Goal: Check status: Check status

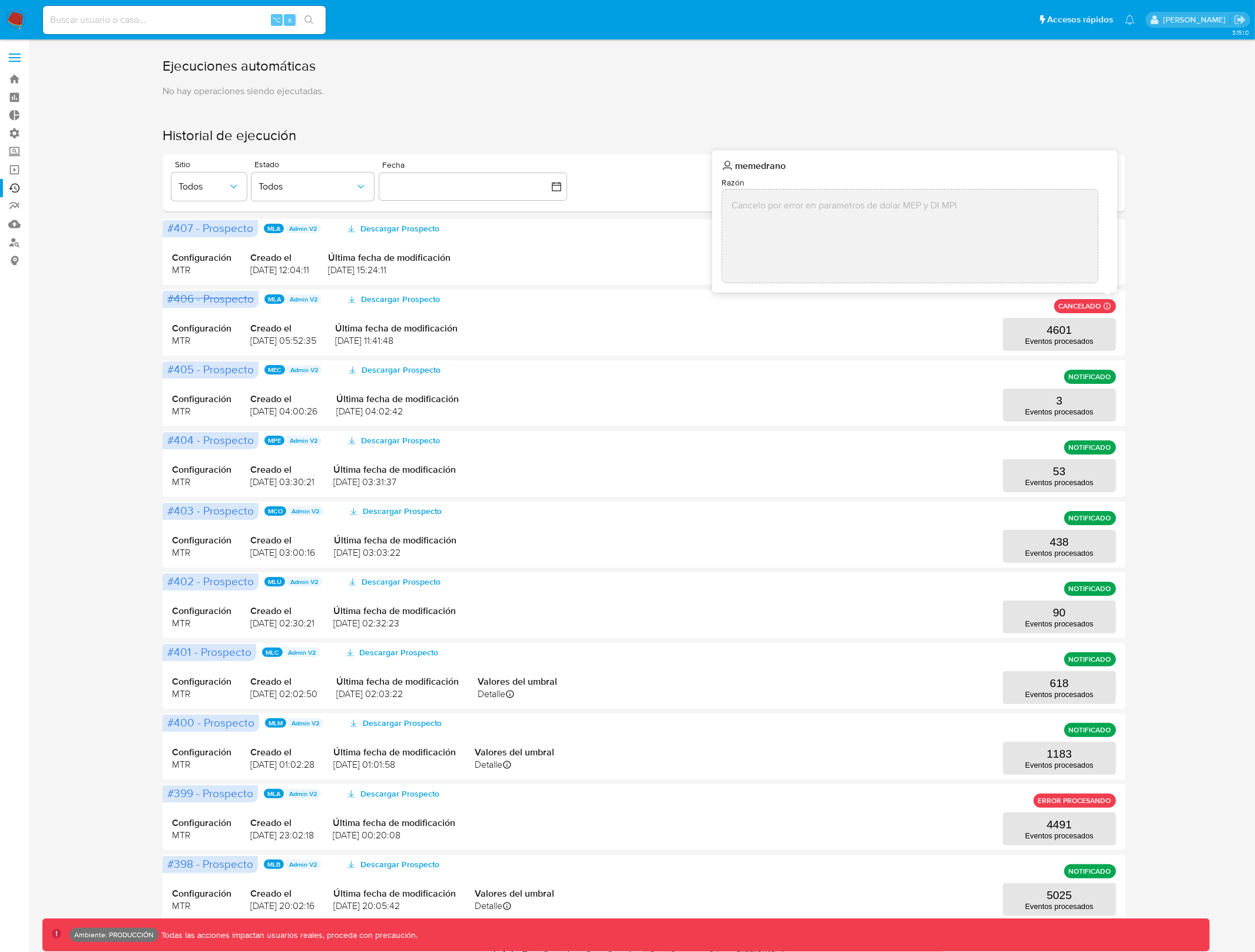
click at [1177, 291] on div "Ejecuciones automáticas No hay operaciones siendo ejecutadas. Historial de ejec…" at bounding box center [644, 507] width 1203 height 902
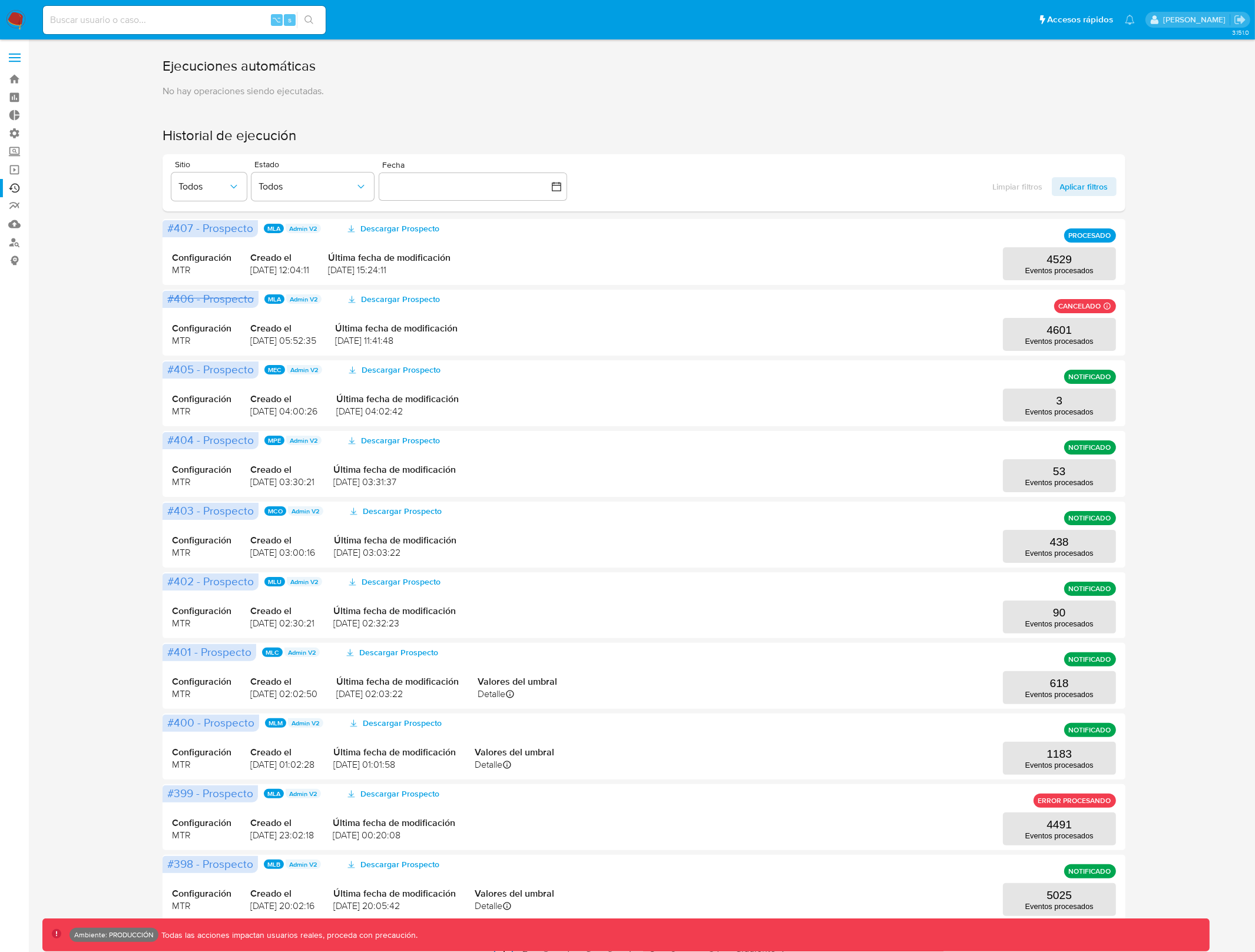
click at [1173, 291] on div "Ejecuciones automáticas No hay operaciones siendo ejecutadas. Historial de ejec…" at bounding box center [644, 507] width 1203 height 902
click at [219, 182] on span "Todos" at bounding box center [203, 187] width 49 height 12
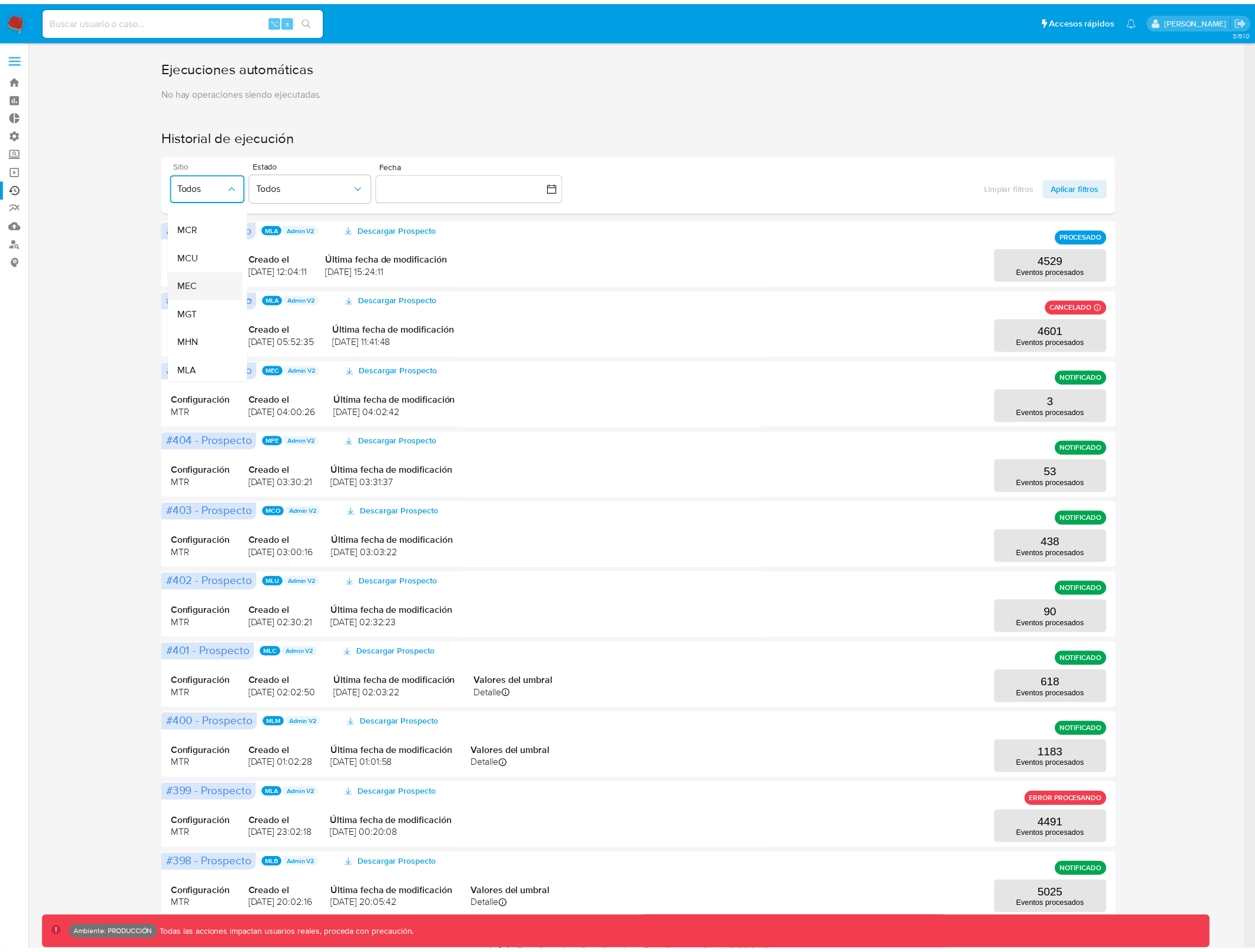
scroll to position [141, 0]
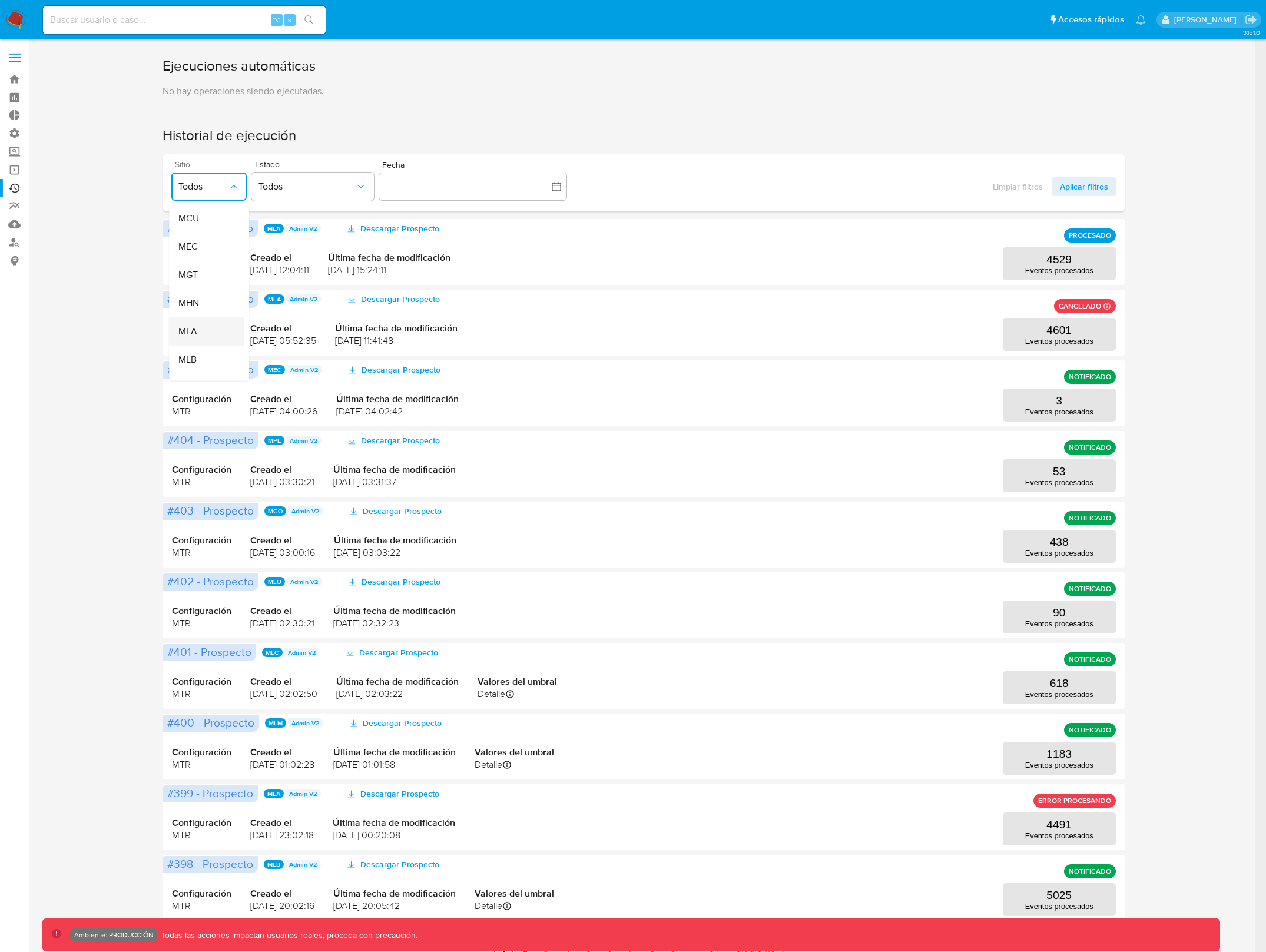
click at [216, 326] on div "MLA" at bounding box center [204, 332] width 49 height 28
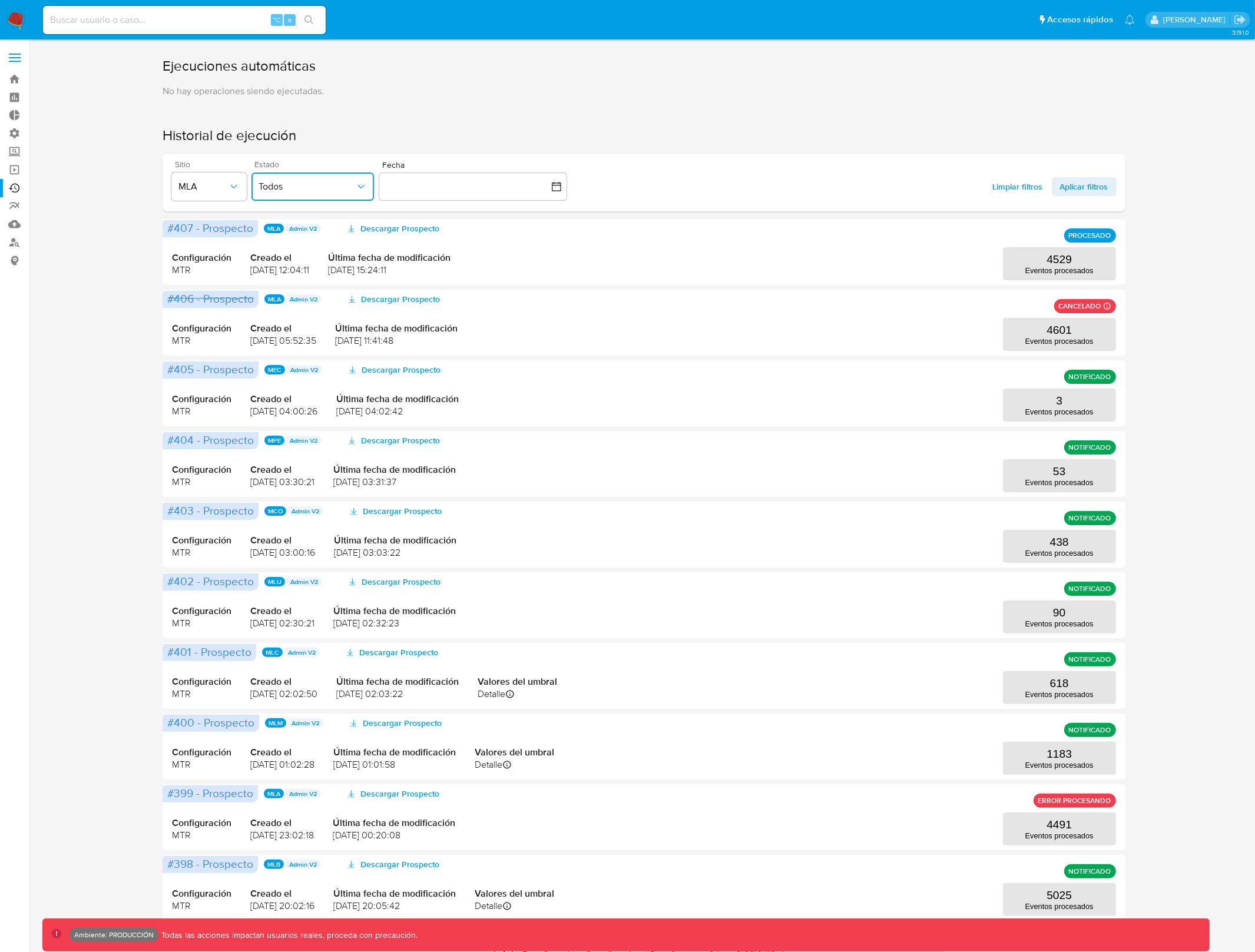
click at [323, 186] on span "Todos" at bounding box center [306, 187] width 96 height 12
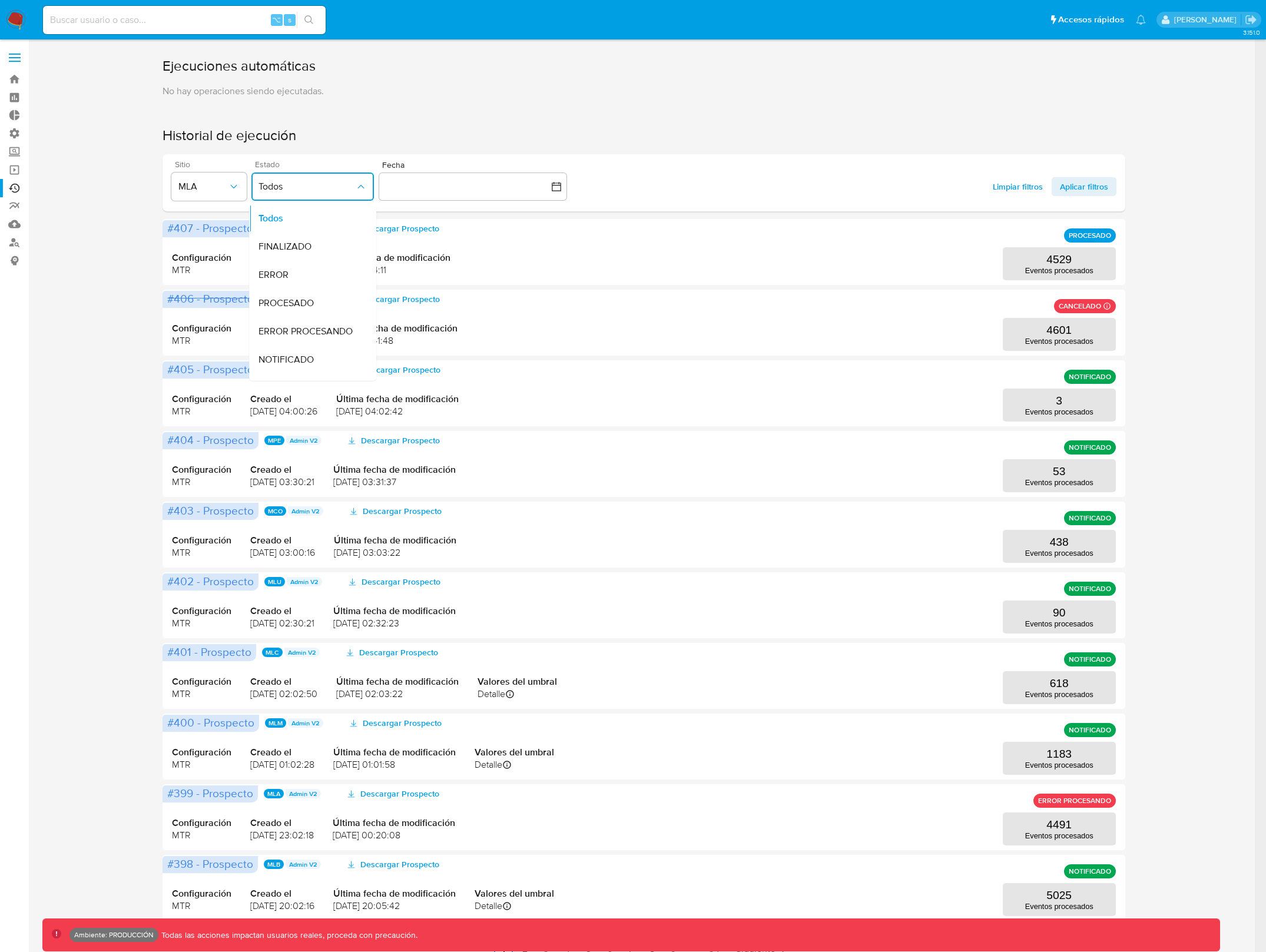
click at [323, 186] on span "Todos" at bounding box center [306, 187] width 96 height 12
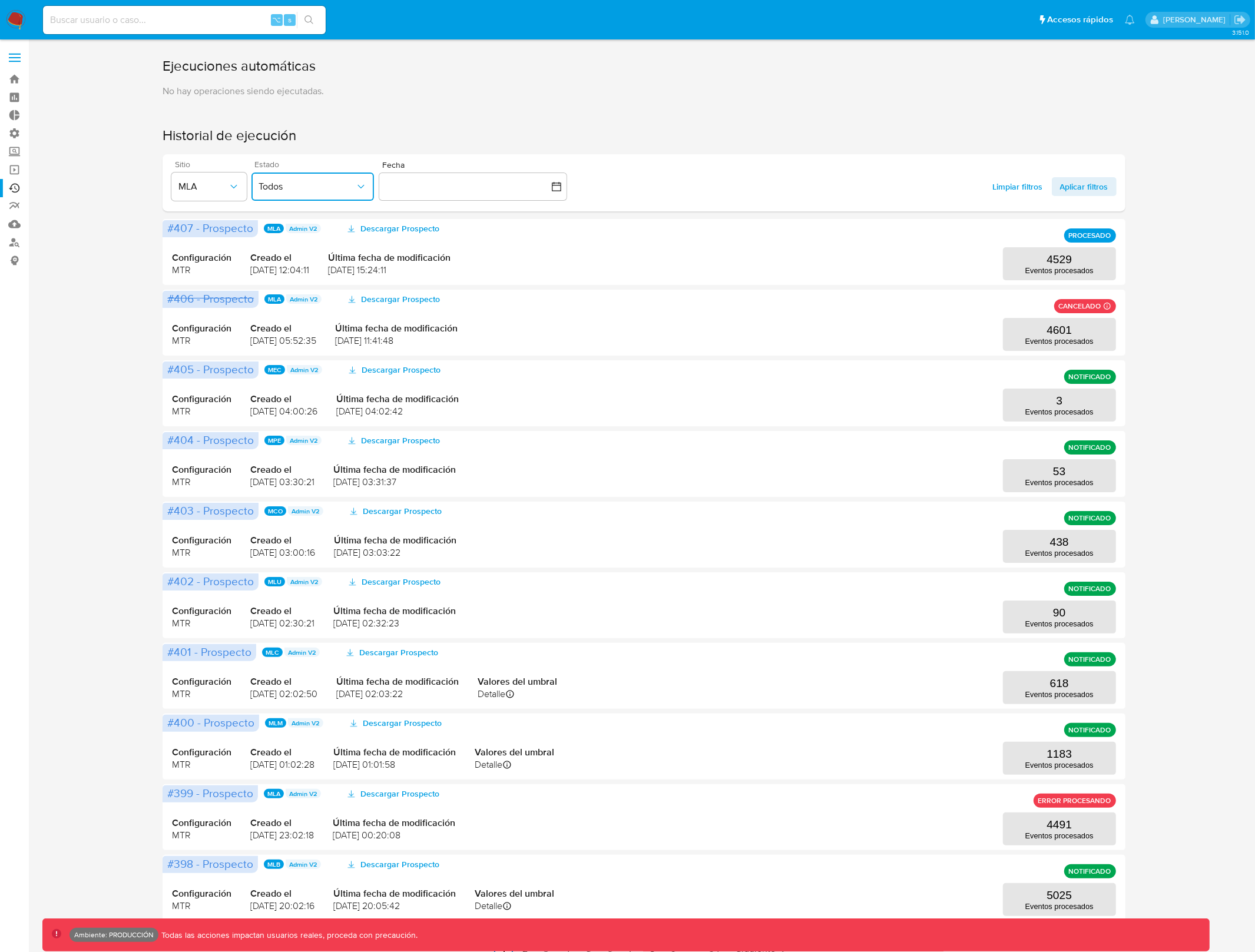
click at [1097, 185] on span "Aplicar filtros" at bounding box center [1084, 187] width 48 height 19
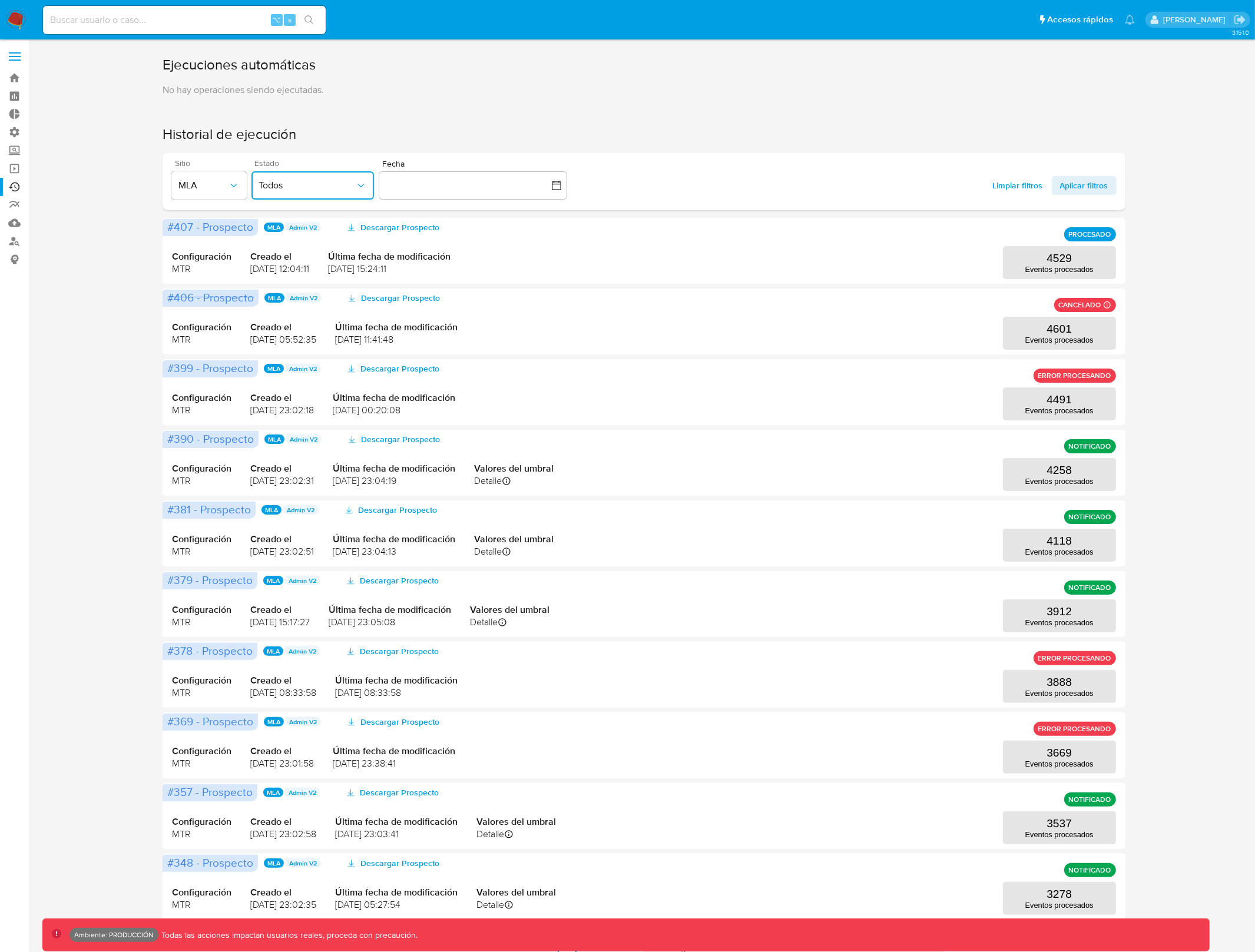
scroll to position [0, 0]
click at [187, 25] on input at bounding box center [184, 20] width 282 height 15
paste input "72422456"
type input "72422456"
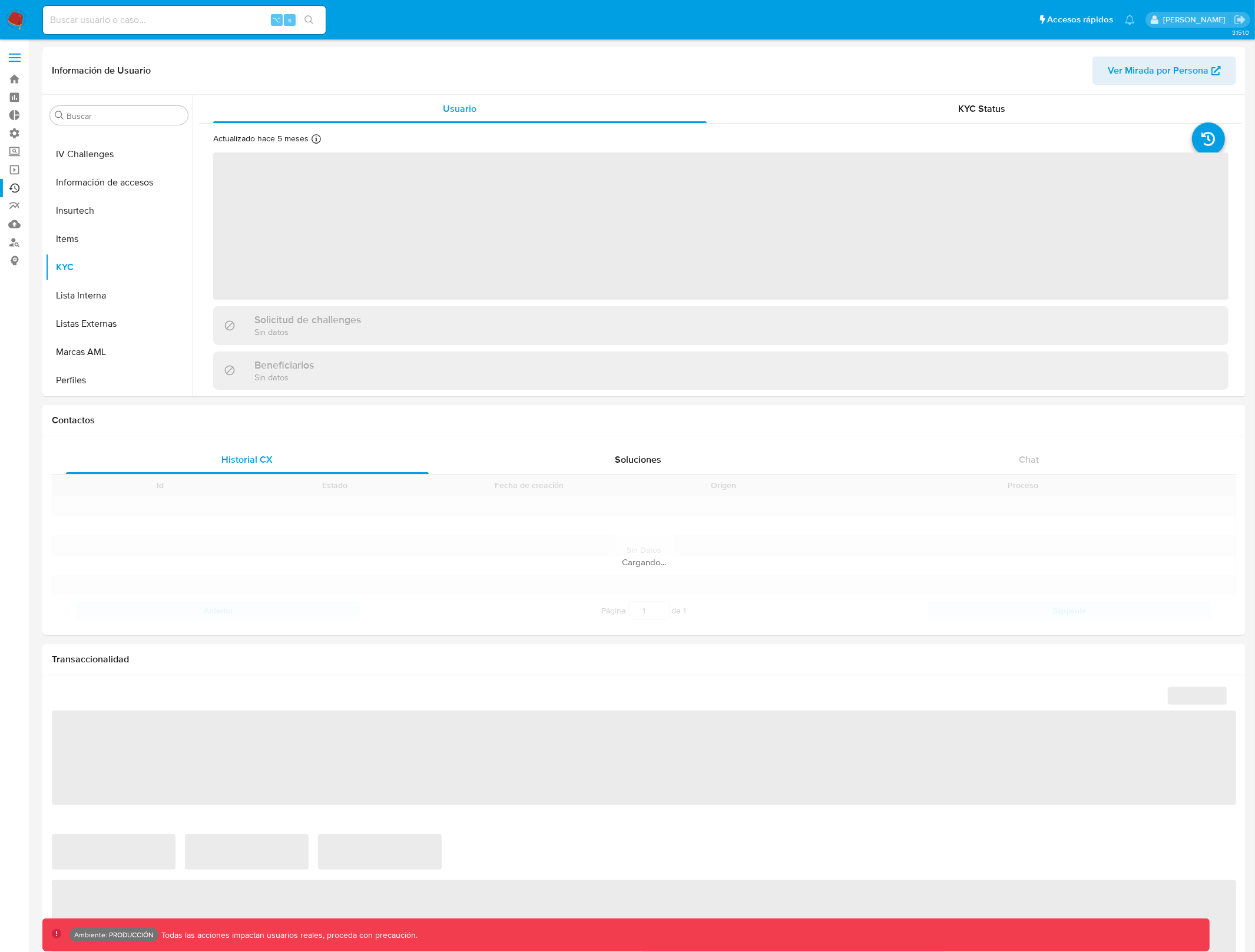
scroll to position [469, 0]
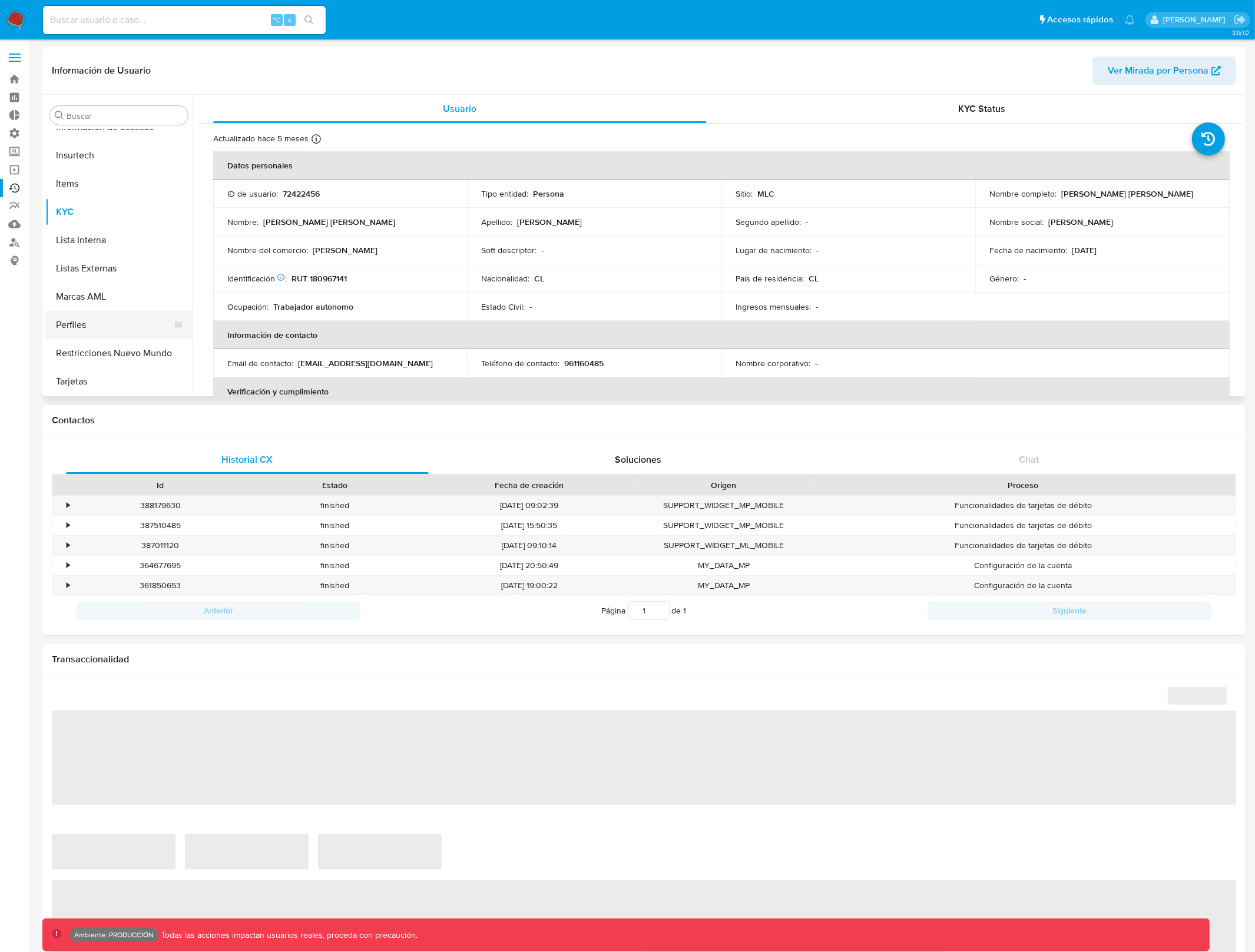
select select "10"
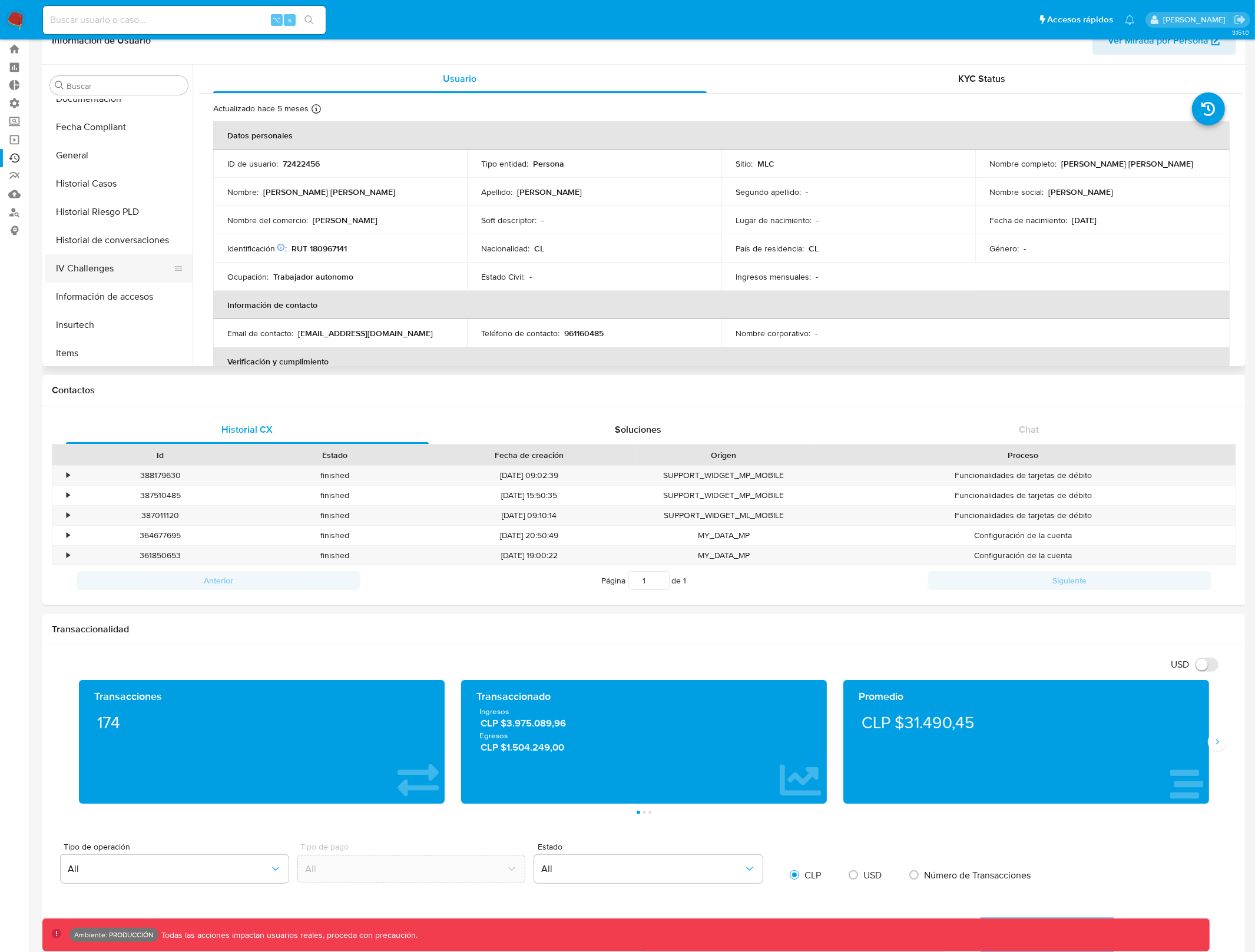
scroll to position [237, 0]
click at [124, 219] on button "Historial Casos" at bounding box center [114, 216] width 138 height 28
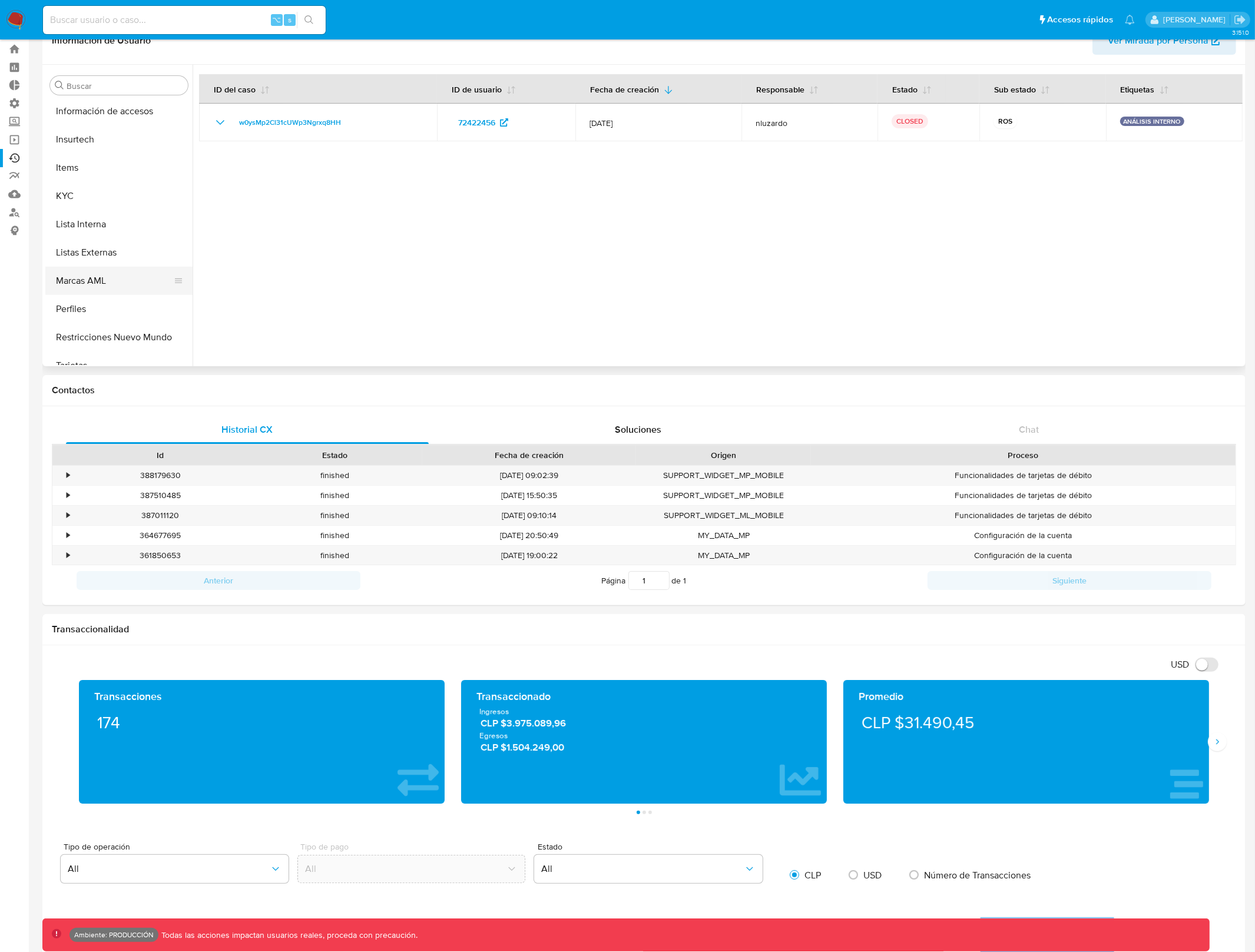
scroll to position [469, 0]
click at [119, 264] on button "Marcas AML" at bounding box center [114, 267] width 138 height 28
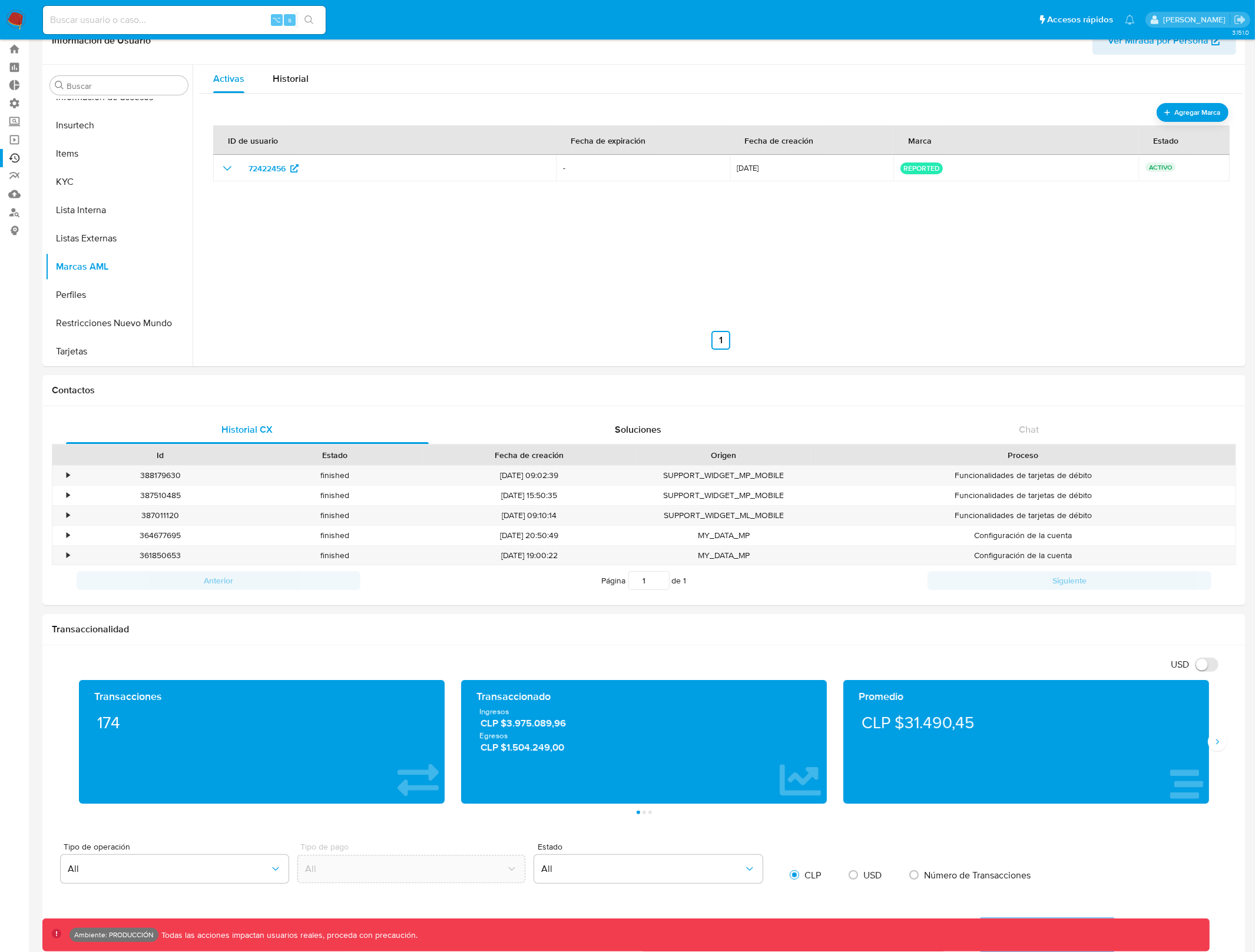
click at [191, 15] on input at bounding box center [184, 20] width 282 height 15
paste input "1685485558"
type input "1685485558"
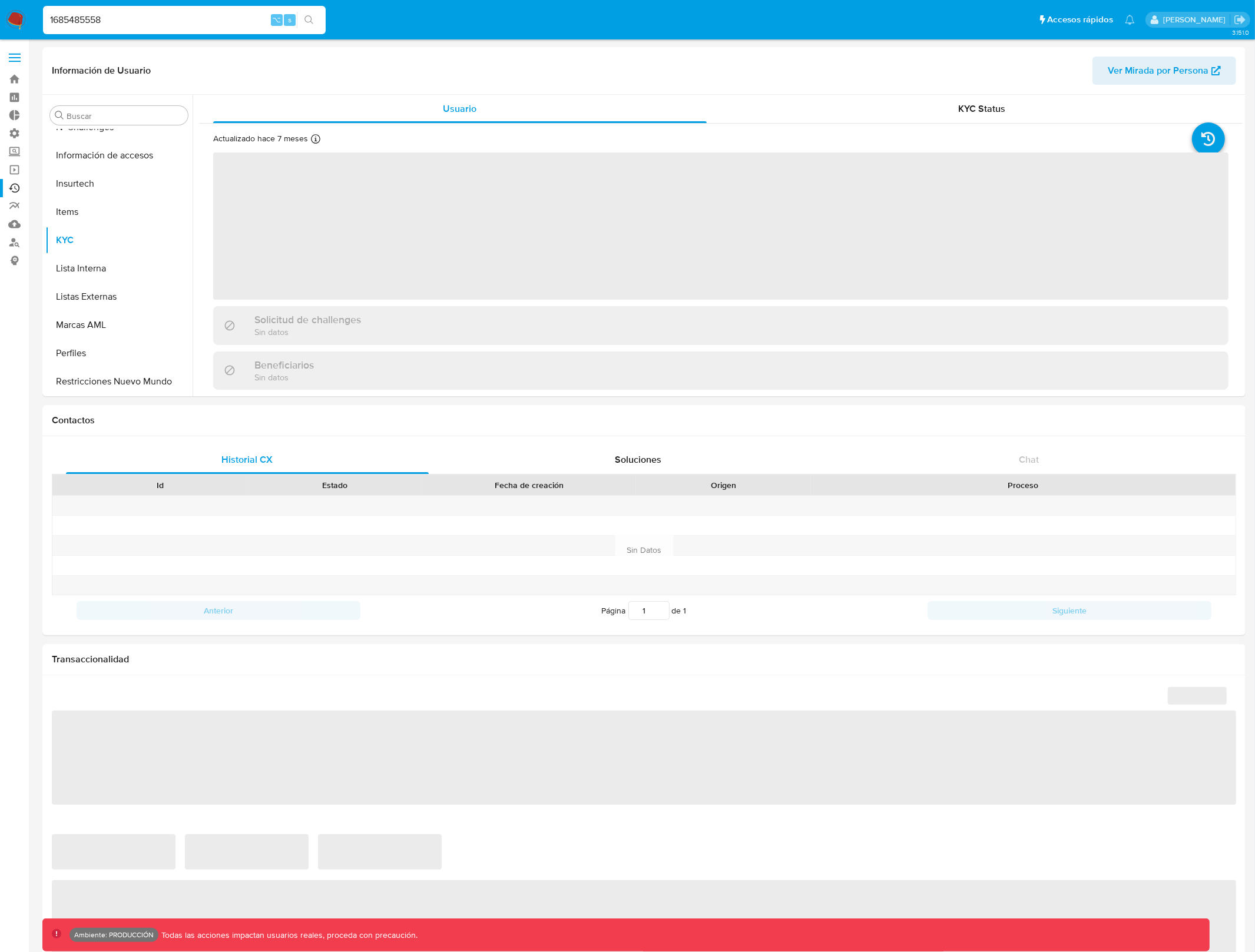
scroll to position [469, 0]
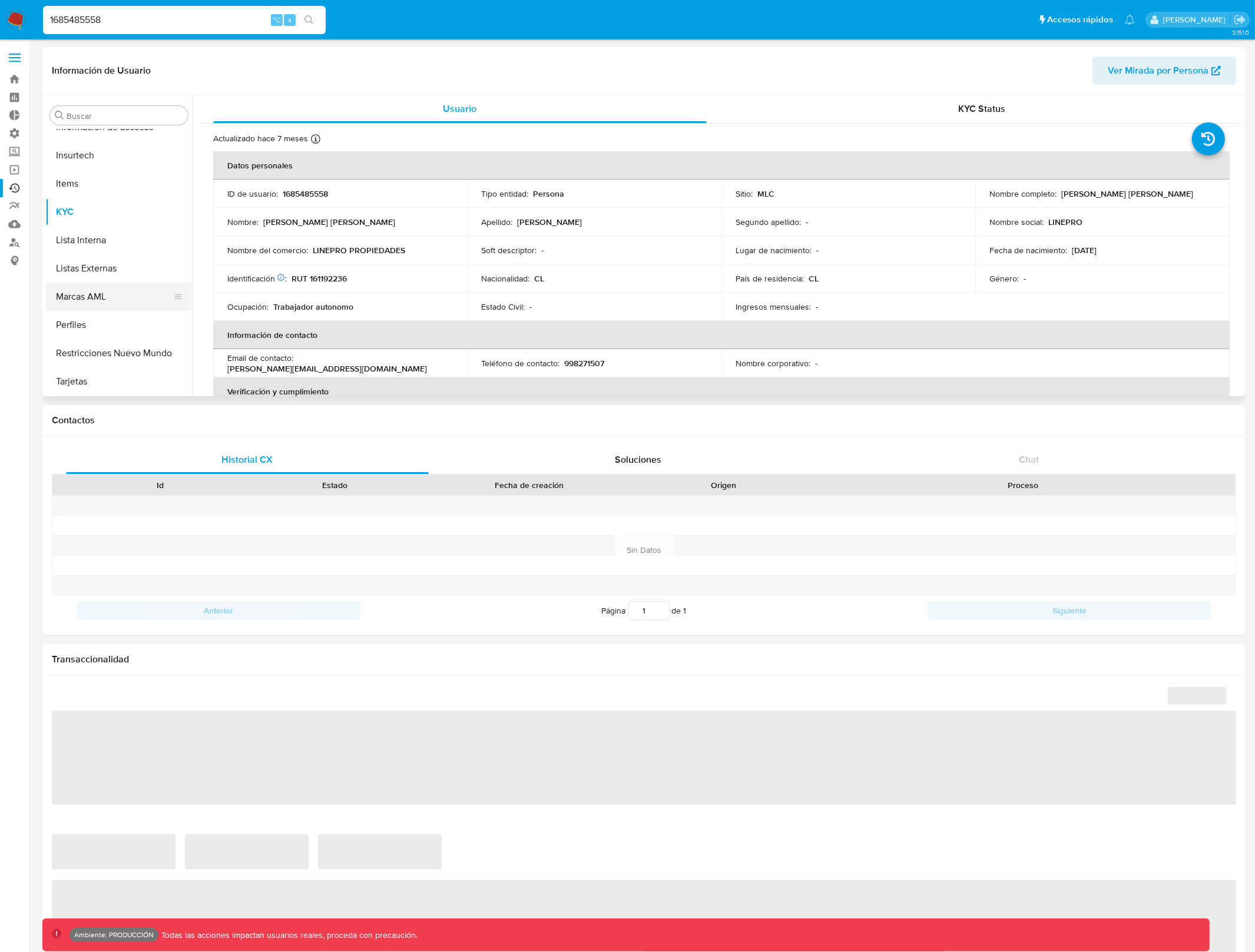
select select "10"
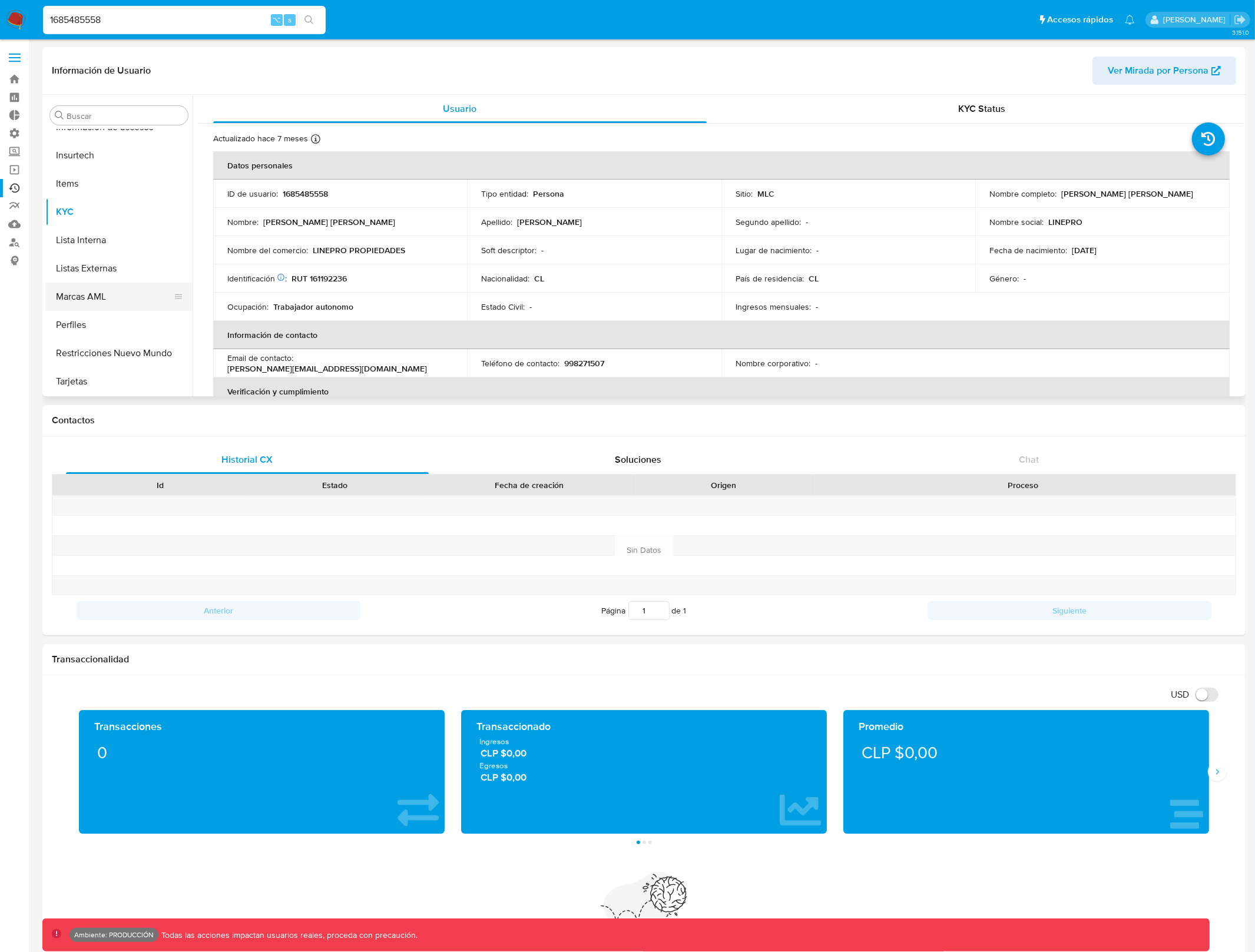
click at [113, 295] on button "Marcas AML" at bounding box center [114, 297] width 138 height 28
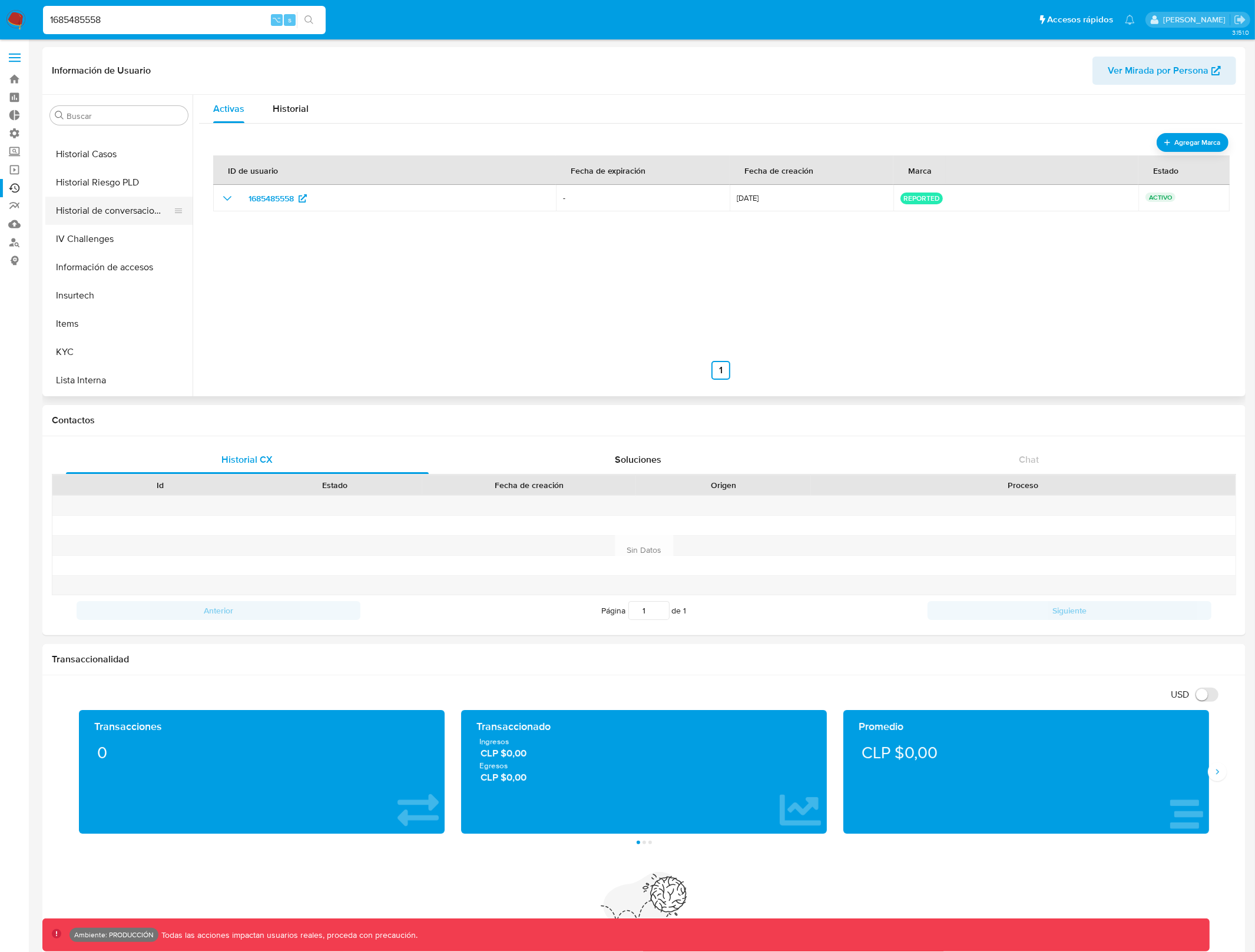
scroll to position [316, 0]
click at [91, 161] on button "Historial Casos" at bounding box center [114, 167] width 138 height 28
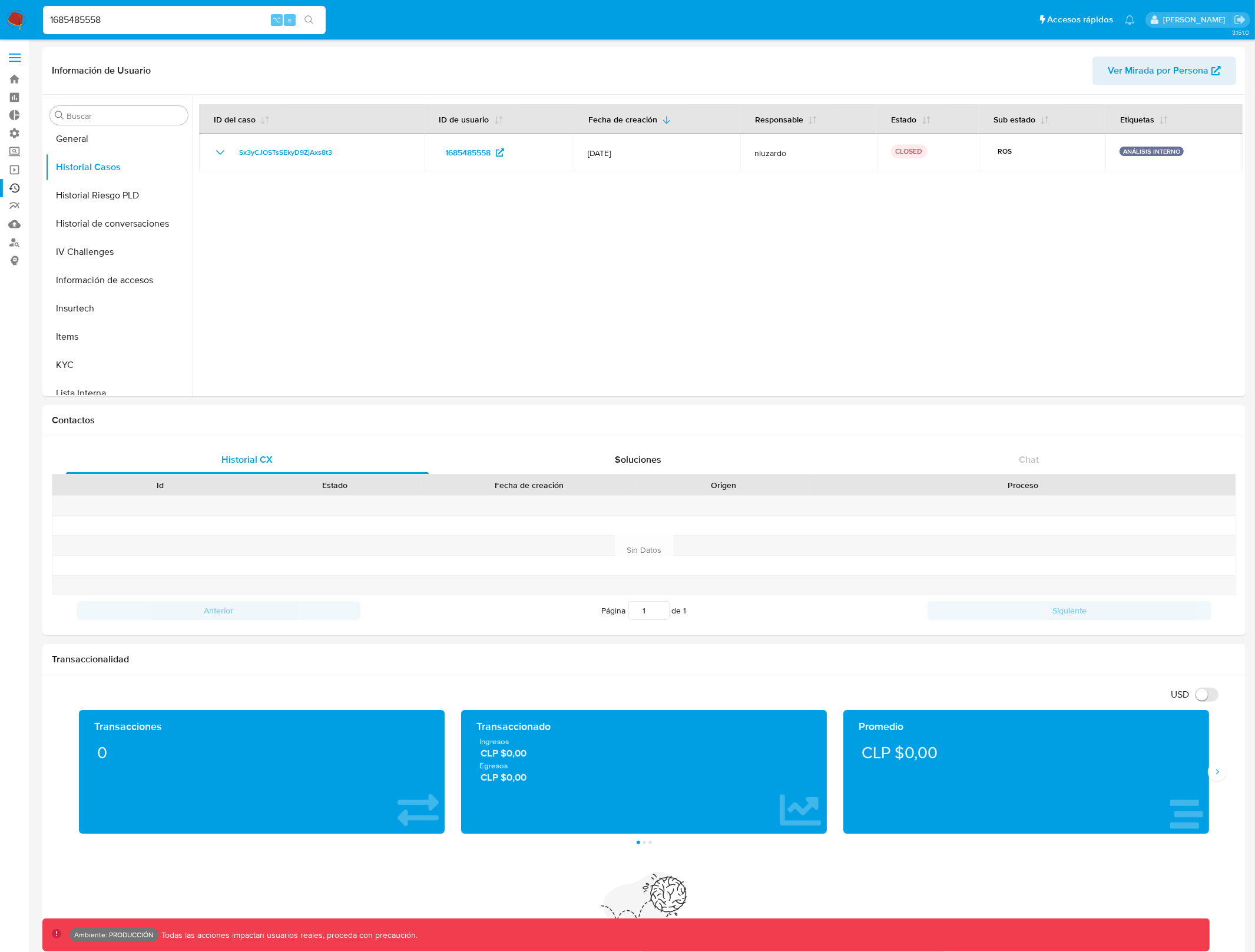
drag, startPoint x: 206, startPoint y: 22, endPoint x: -1, endPoint y: 37, distance: 207.5
click at [0, 37] on html "Pausado Ver notificaciones 1685485558 ⌥ s Accesos rápidos Presiona las siguient…" at bounding box center [627, 925] width 1255 height 1851
paste input "1248934337"
type input "1"
paste input "1248934337"
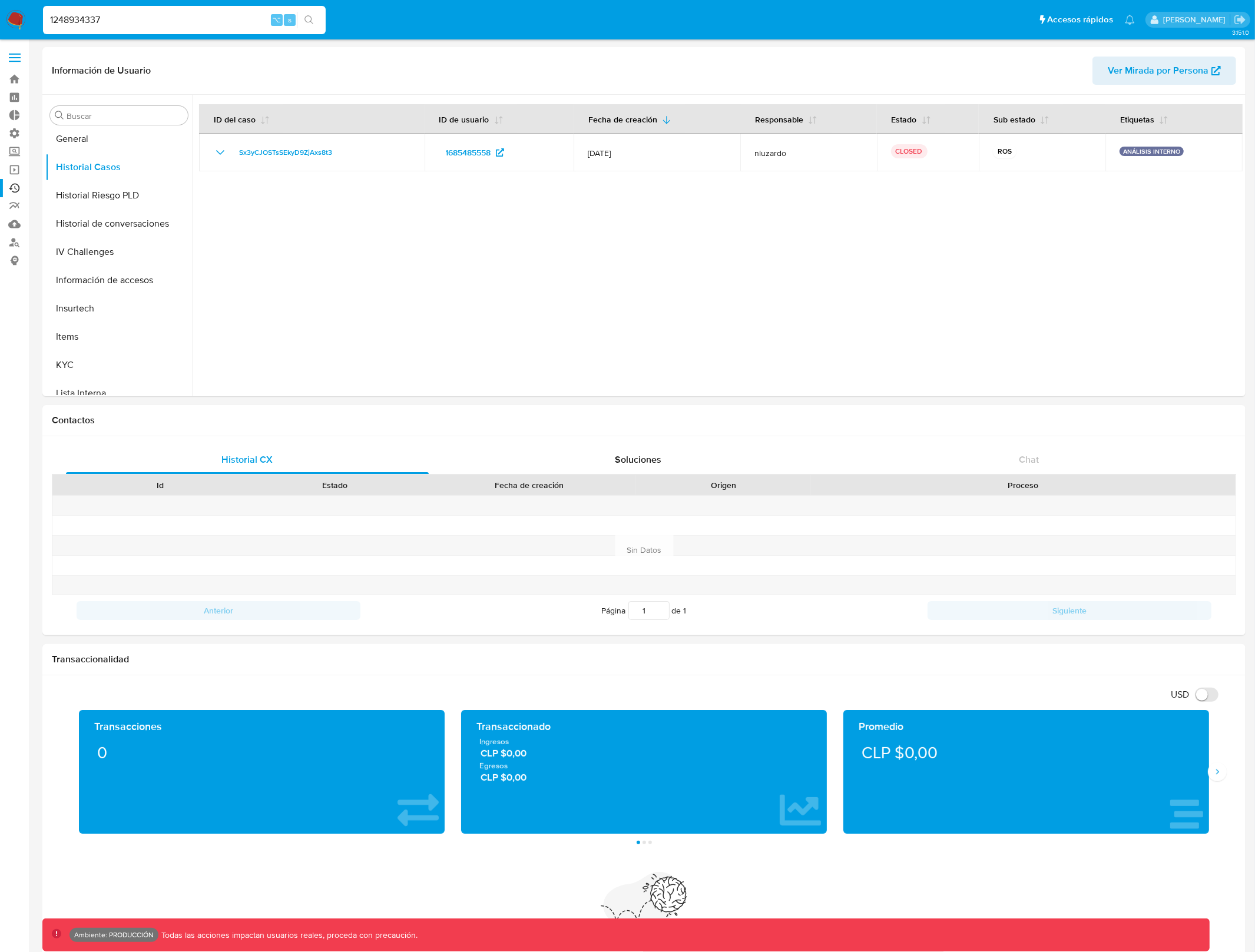
type input "1248934337"
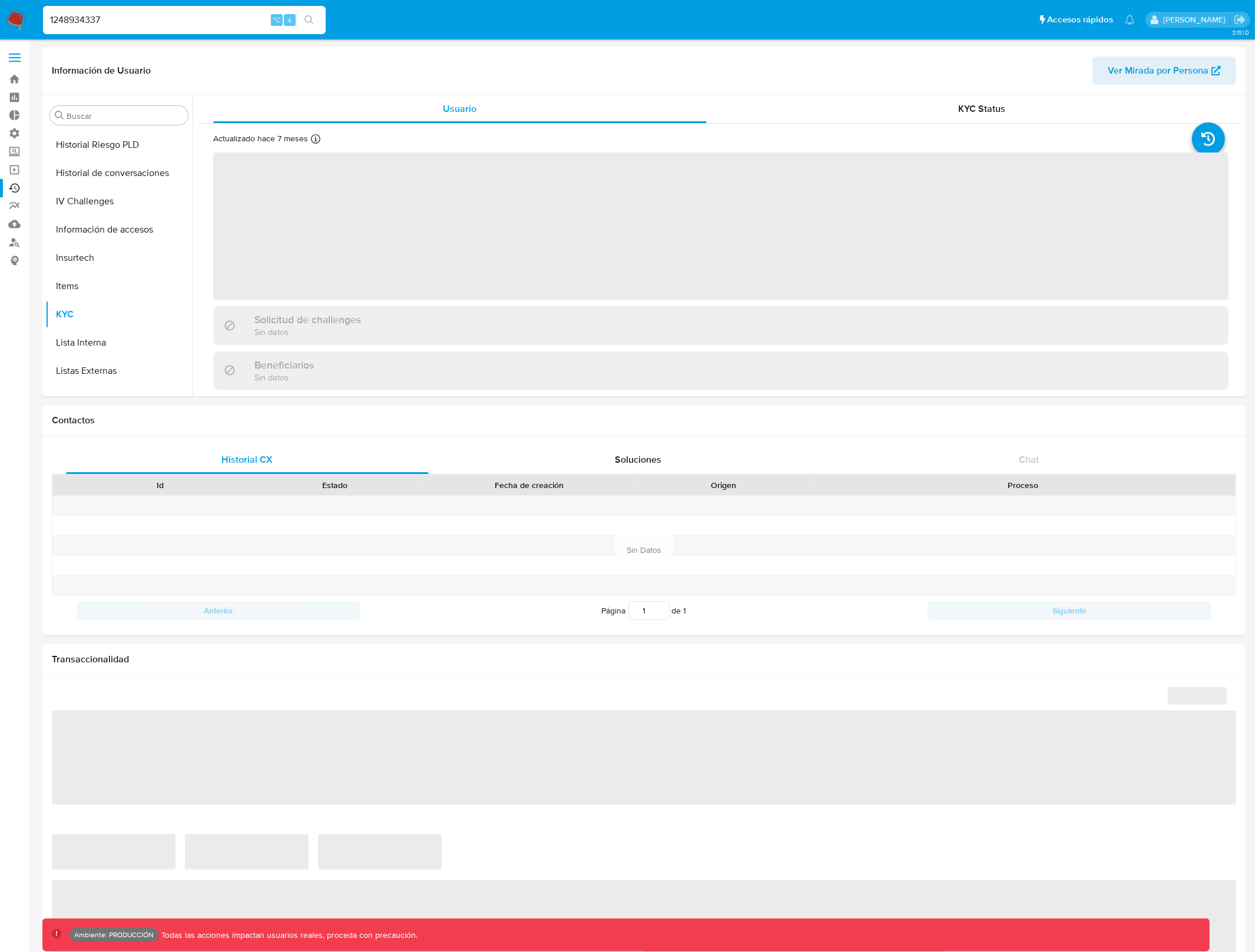
scroll to position [469, 0]
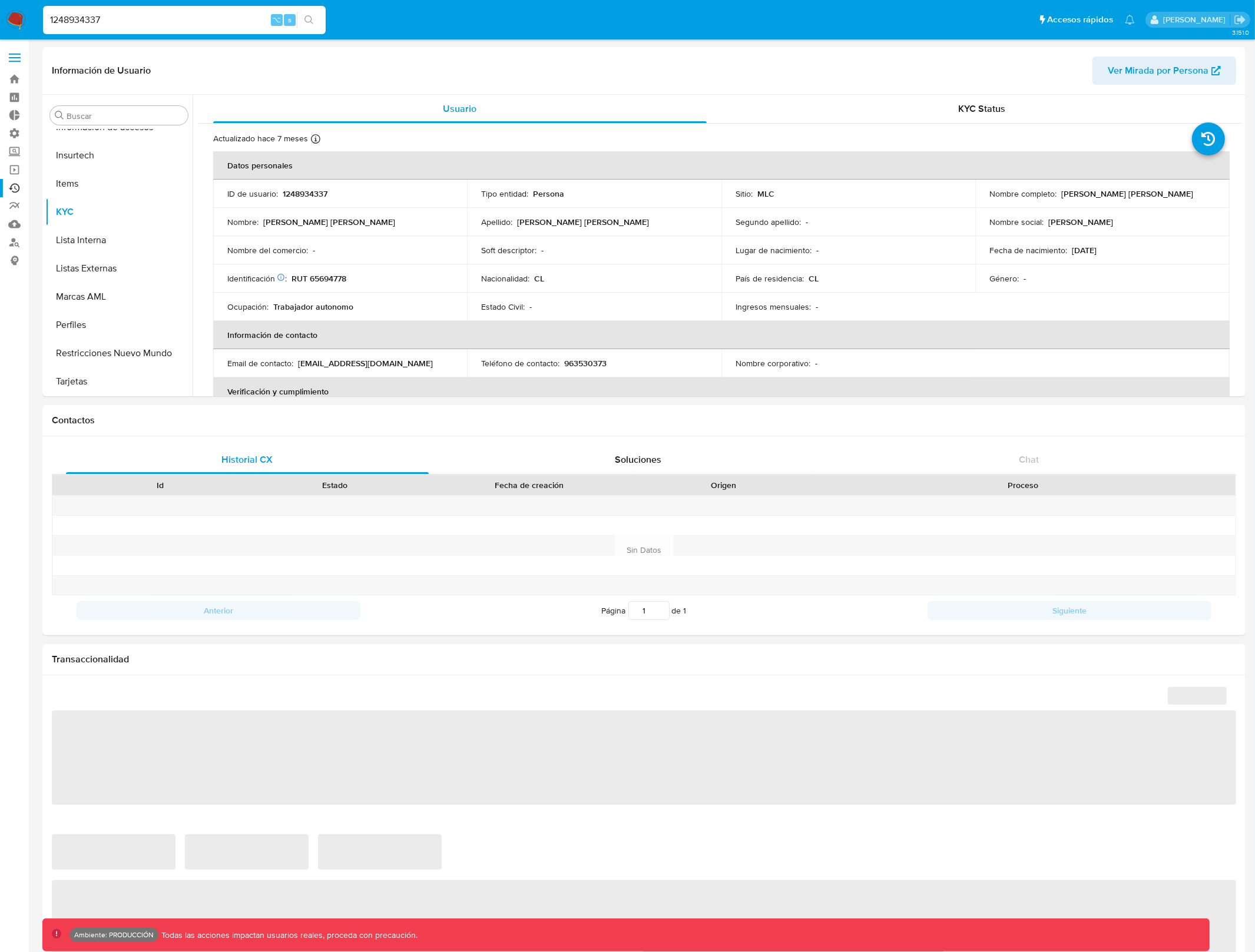
select select "10"
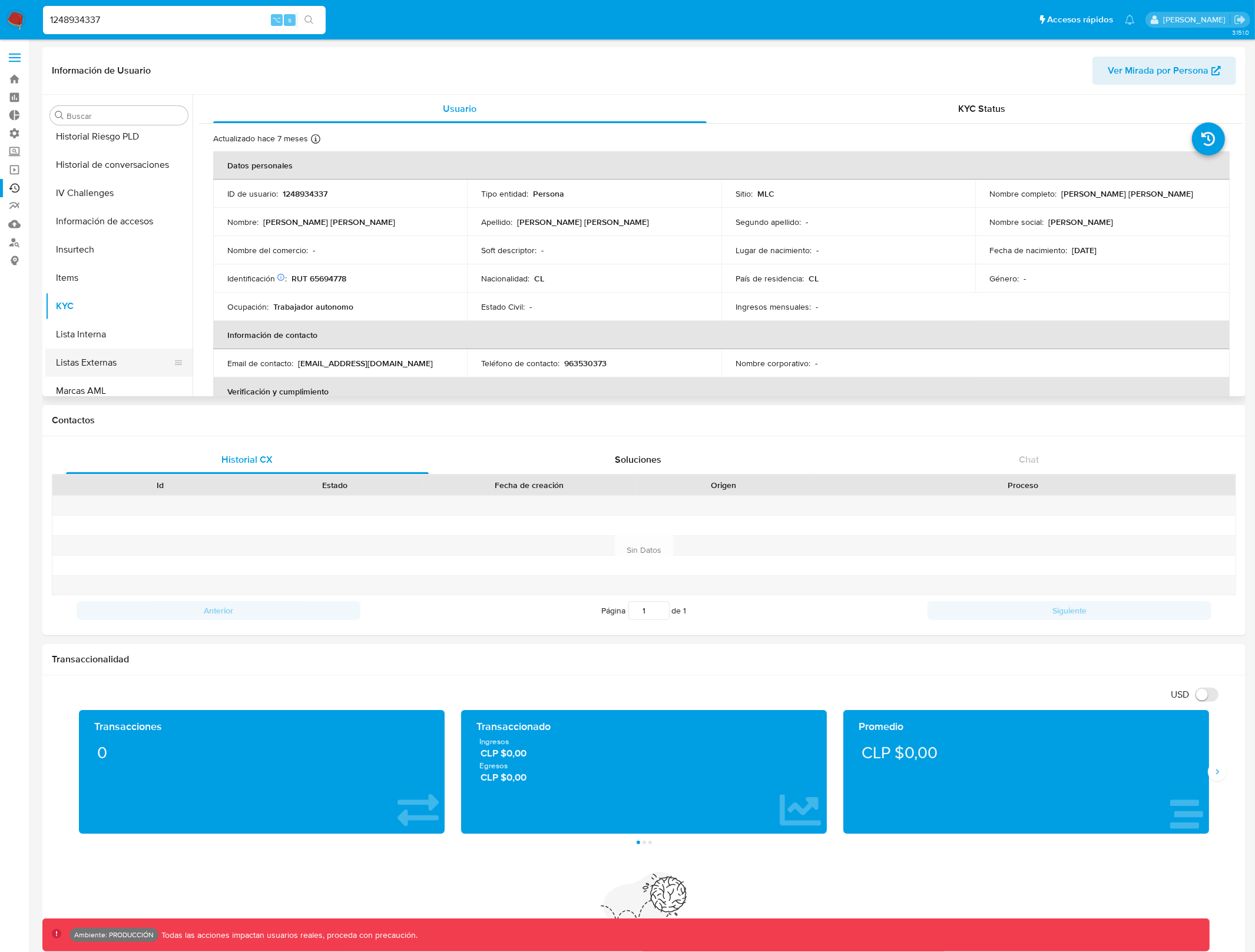
scroll to position [167, 0]
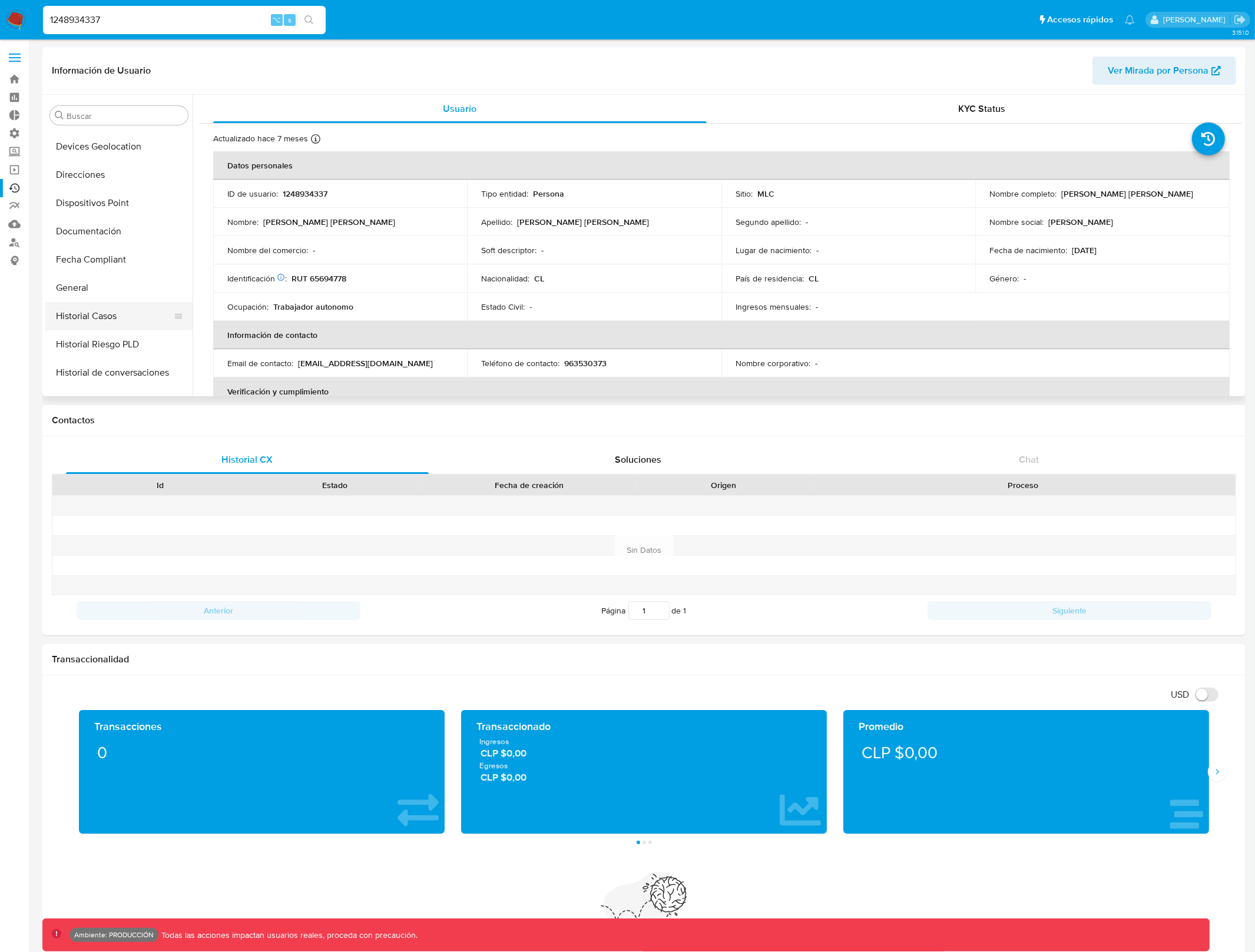
click at [124, 321] on button "Historial Casos" at bounding box center [114, 316] width 138 height 28
